Goal: Information Seeking & Learning: Learn about a topic

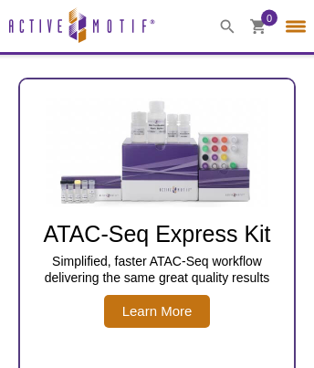
select select "[GEOGRAPHIC_DATA]"
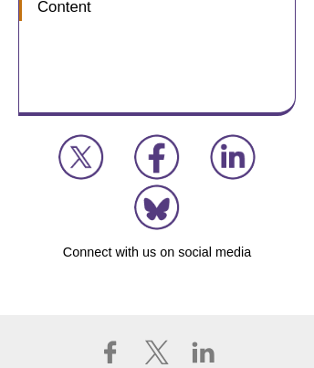
scroll to position [4734, 0]
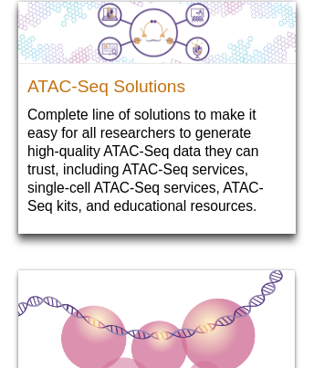
click at [157, 115] on p "Complete line of solutions to make it easy for all researchers to generate high…" at bounding box center [156, 160] width 259 height 111
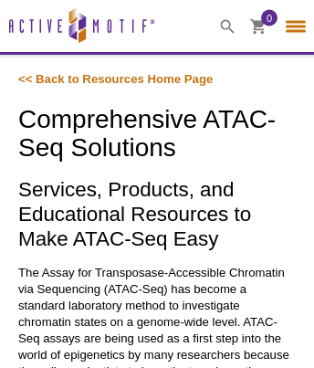
select select "[GEOGRAPHIC_DATA]"
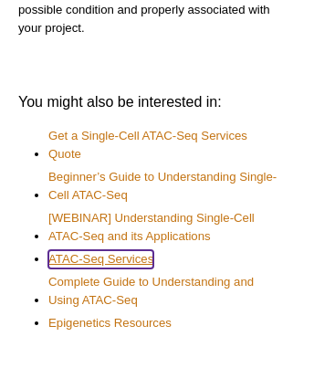
click at [100, 250] on link "ATAC-Seq Services" at bounding box center [100, 259] width 105 height 18
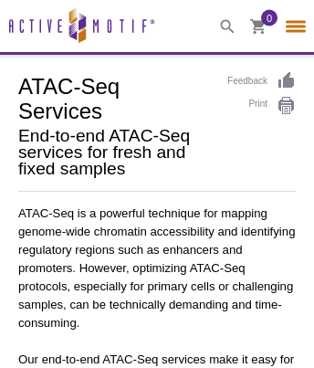
select select "[GEOGRAPHIC_DATA]"
